Goal: Transaction & Acquisition: Purchase product/service

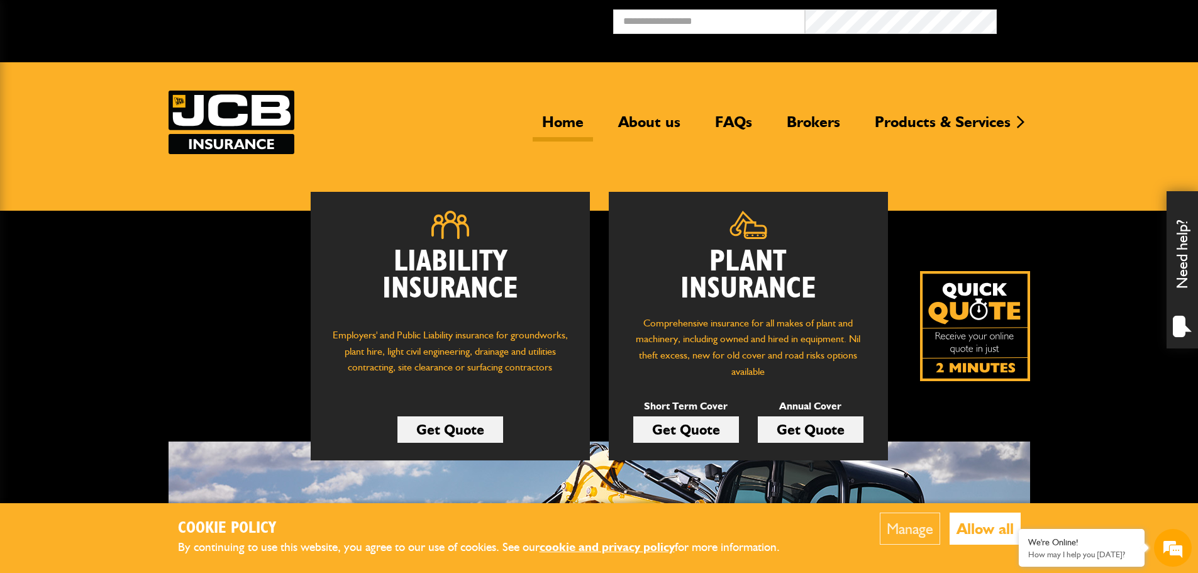
click at [801, 435] on link "Get Quote" at bounding box center [811, 429] width 106 height 26
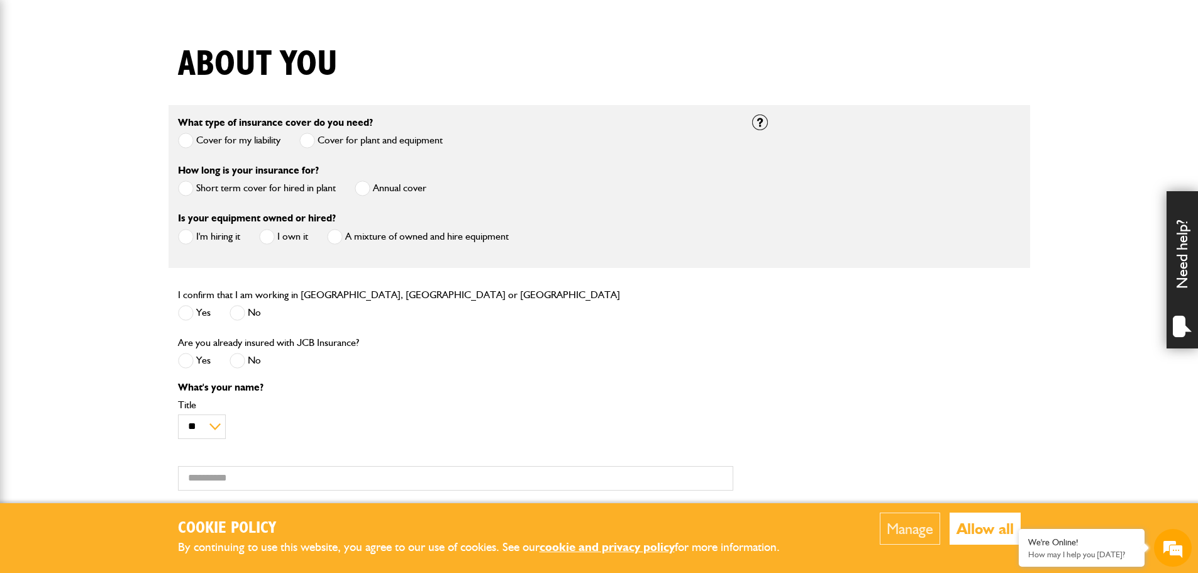
scroll to position [314, 0]
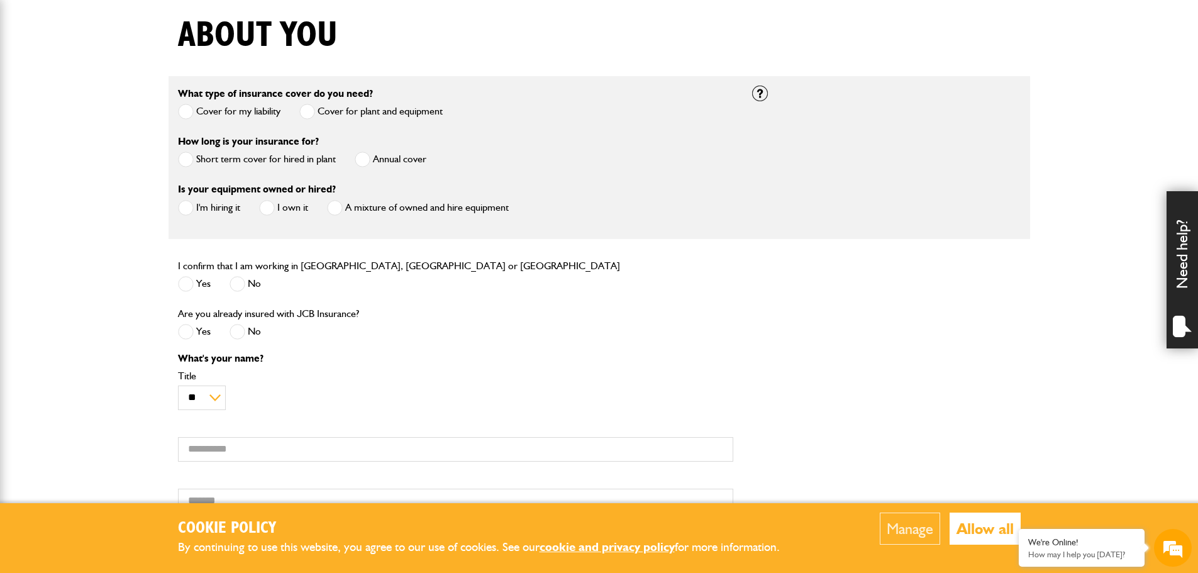
click at [380, 163] on label "Annual cover" at bounding box center [391, 160] width 72 height 16
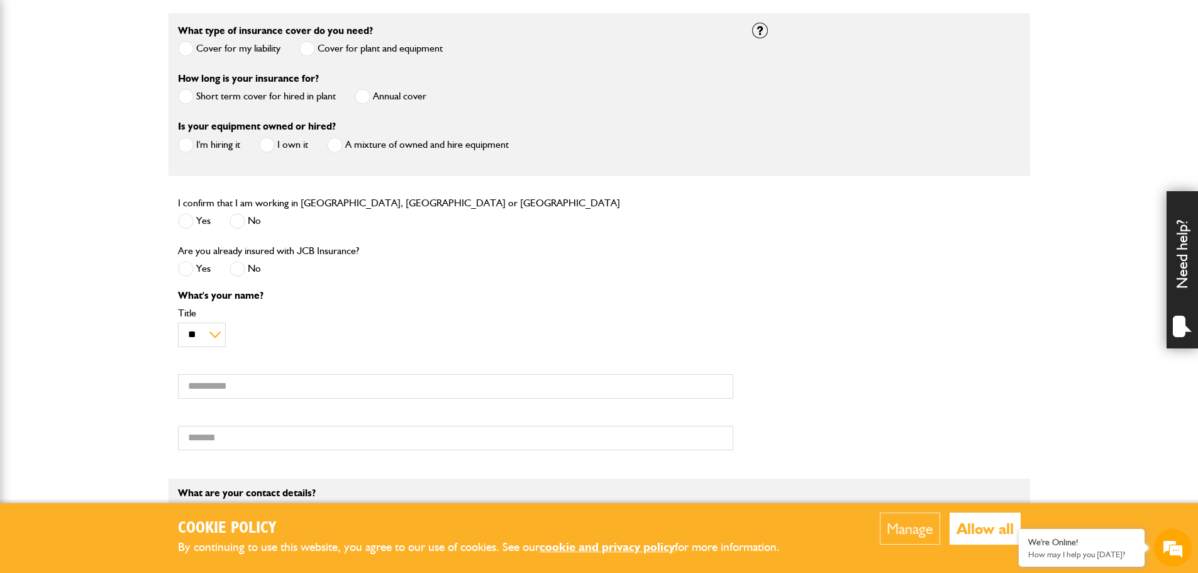
click at [201, 148] on label "I'm hiring it" at bounding box center [209, 145] width 62 height 16
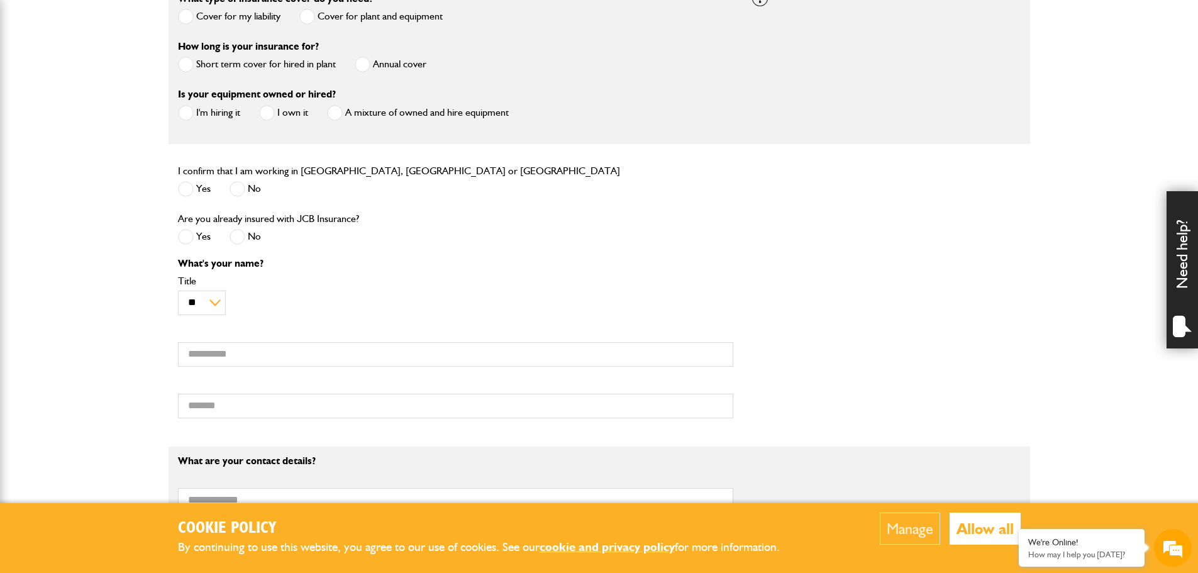
scroll to position [440, 0]
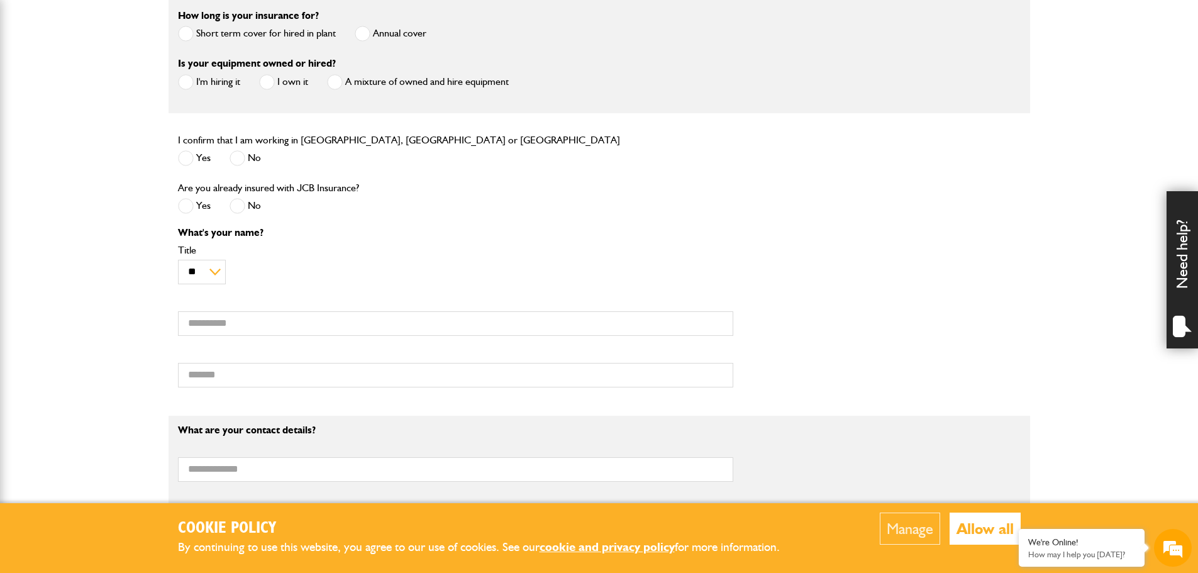
click at [342, 84] on span at bounding box center [335, 82] width 16 height 16
click at [186, 158] on span at bounding box center [186, 158] width 16 height 16
click at [240, 205] on span at bounding box center [238, 206] width 16 height 16
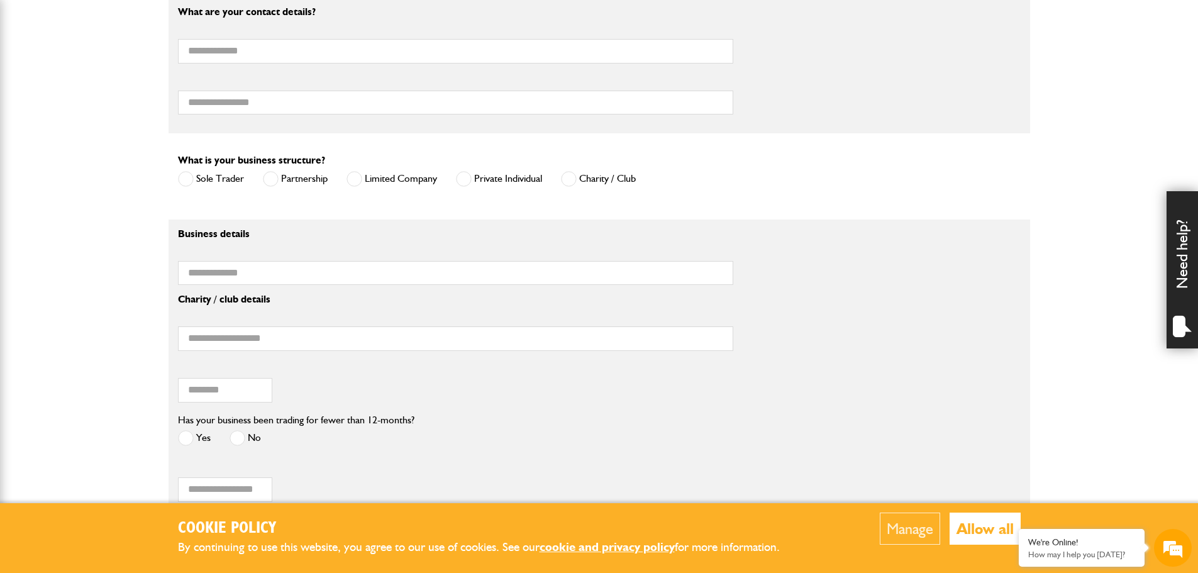
scroll to position [880, 0]
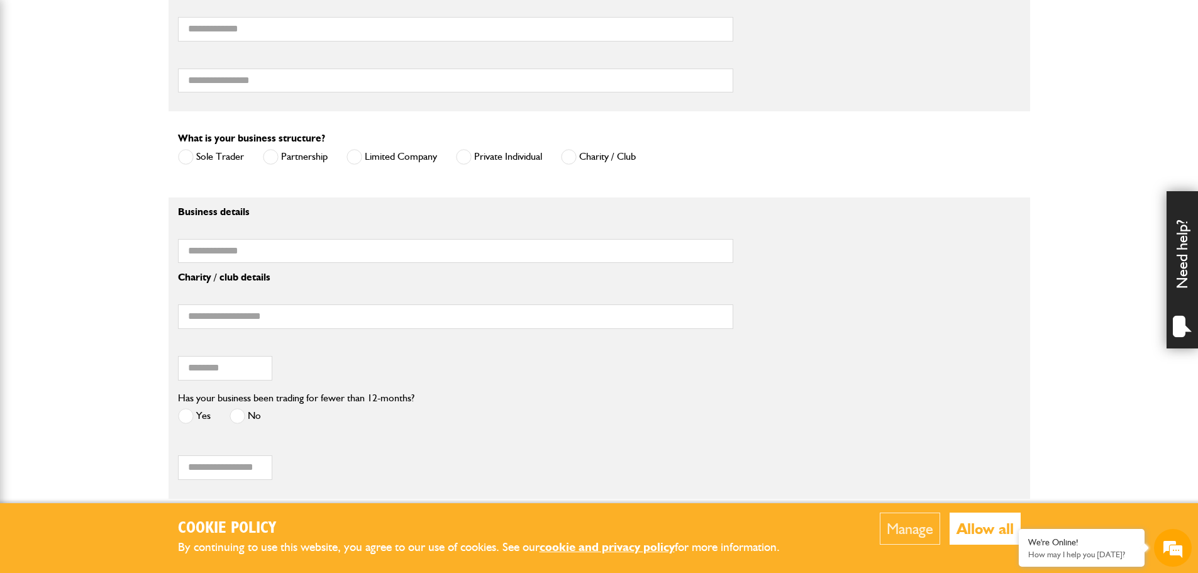
click at [211, 156] on label "Sole Trader" at bounding box center [211, 157] width 66 height 16
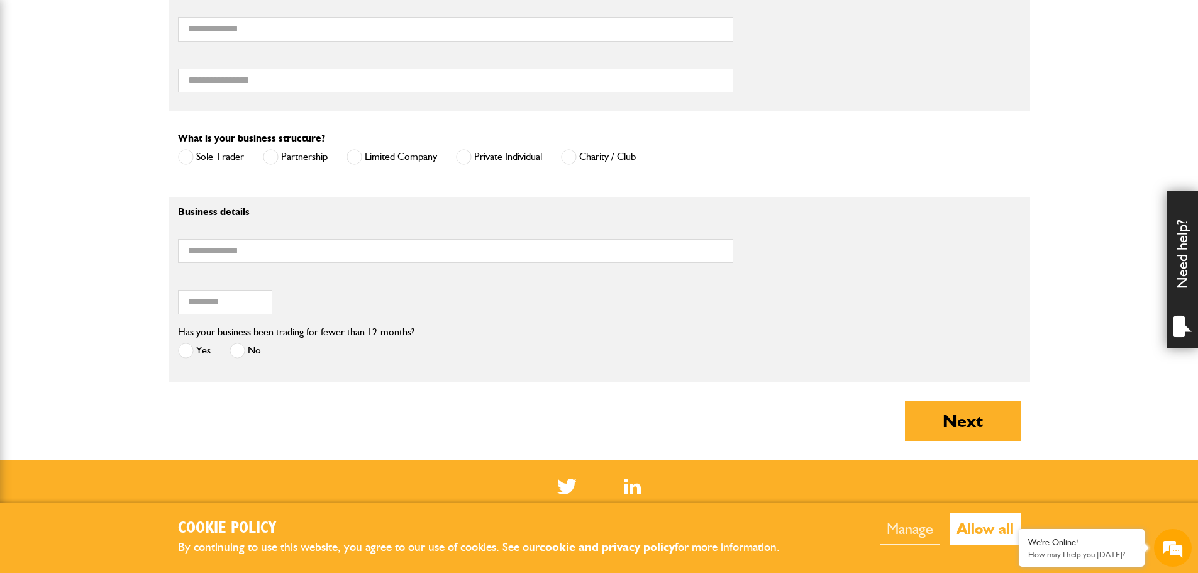
click at [359, 302] on div "Postcode of your correspondence address" at bounding box center [274, 294] width 192 height 39
